Goal: Transaction & Acquisition: Purchase product/service

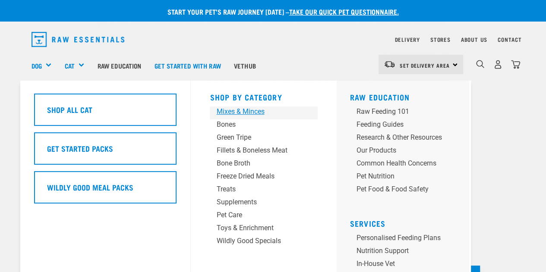
click at [226, 111] on div "Mixes & Minces" at bounding box center [256, 112] width 81 height 10
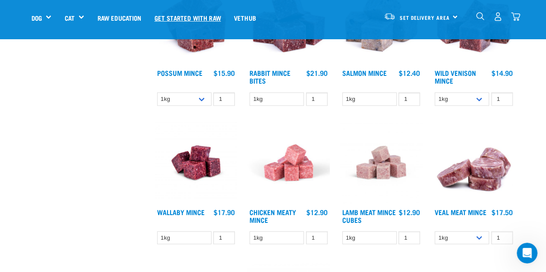
scroll to position [363, 0]
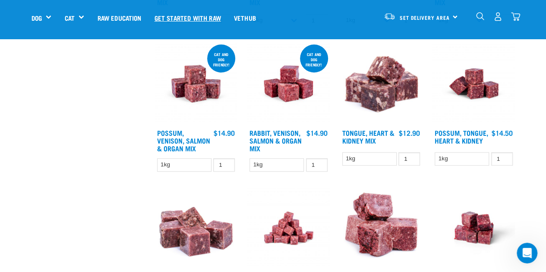
drag, startPoint x: 121, startPoint y: 179, endPoint x: 168, endPoint y: 25, distance: 161.5
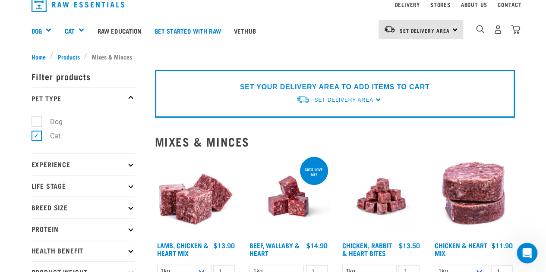
scroll to position [86, 0]
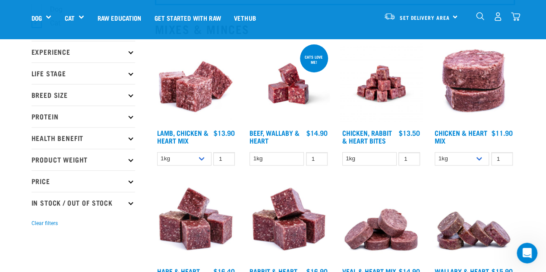
click at [386, 92] on img at bounding box center [381, 84] width 82 height 82
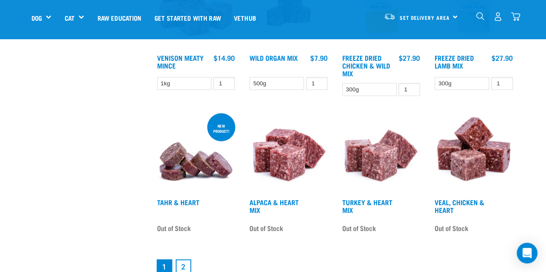
scroll to position [1035, 0]
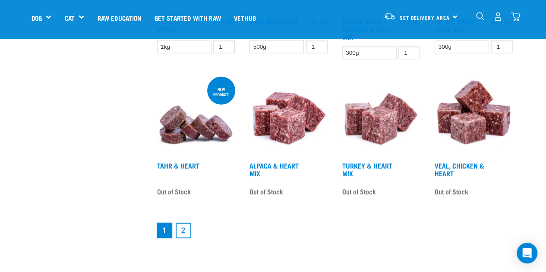
click at [185, 224] on link "2" at bounding box center [184, 231] width 16 height 16
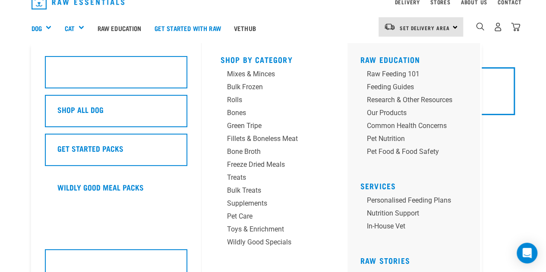
scroll to position [86, 0]
